Goal: Complete application form

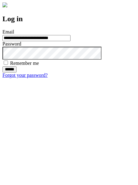
type input "**********"
click at [17, 72] on input "******" at bounding box center [9, 69] width 14 height 6
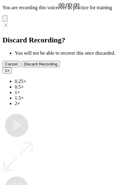
type input "**********"
